Goal: Task Accomplishment & Management: Complete application form

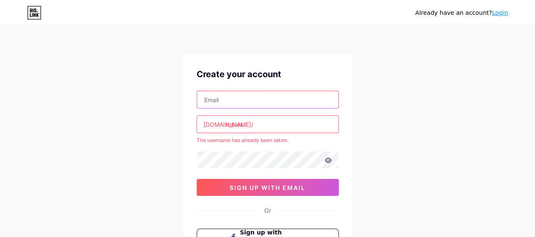
click at [261, 102] on input "text" at bounding box center [267, 99] width 141 height 17
type input "[EMAIL_ADDRESS][DOMAIN_NAME]"
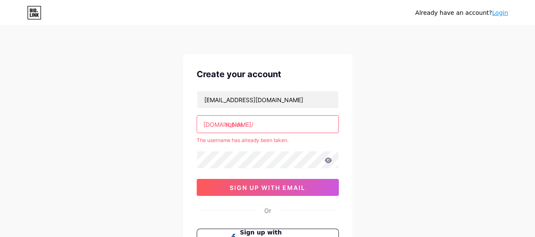
click at [287, 126] on input "roblox" at bounding box center [267, 124] width 141 height 17
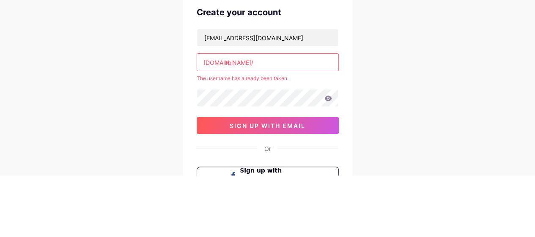
type input "r"
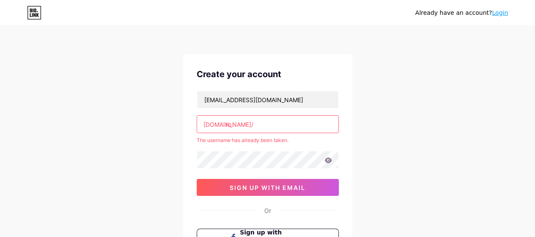
type input "r"
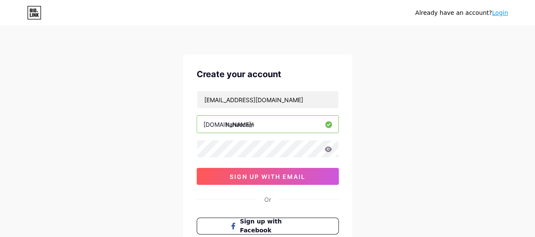
type input "hahascam"
click at [294, 176] on span "sign up with email" at bounding box center [268, 176] width 76 height 7
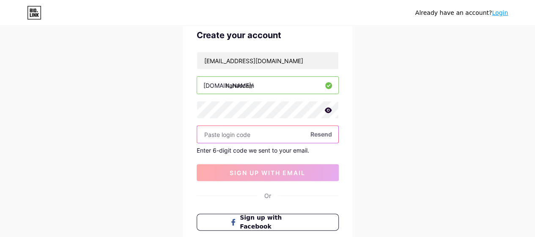
scroll to position [121, 0]
